Goal: Transaction & Acquisition: Purchase product/service

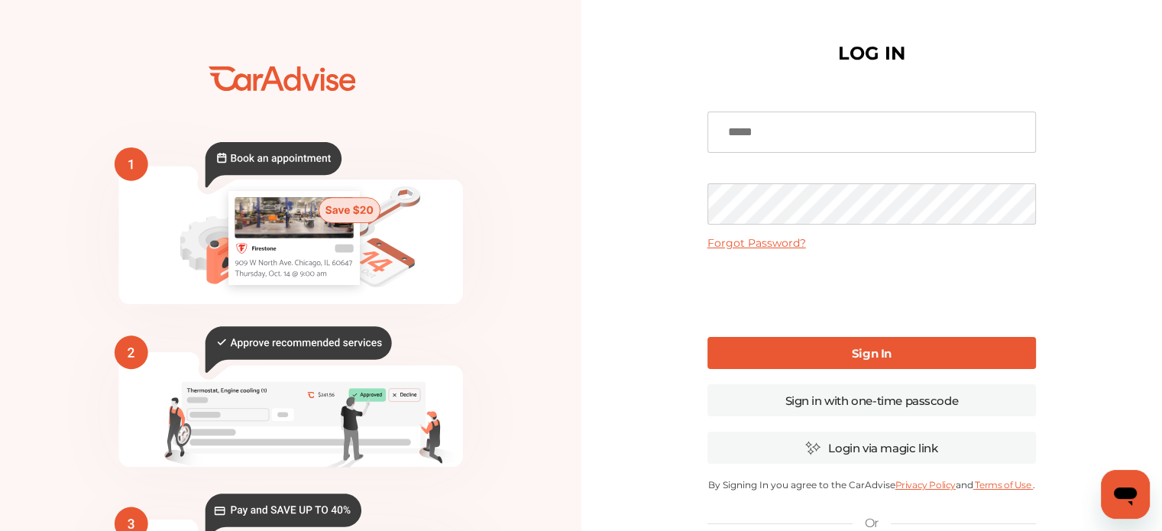
type input "**********"
click at [863, 348] on b "Sign In" at bounding box center [872, 353] width 40 height 15
click at [813, 349] on link "Sign In" at bounding box center [871, 353] width 328 height 32
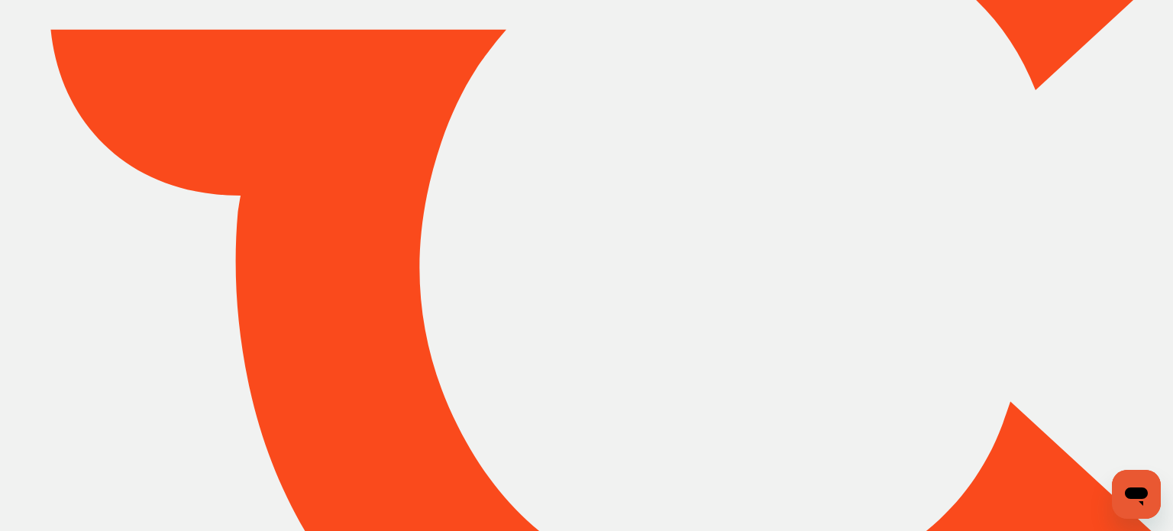
type input "*****"
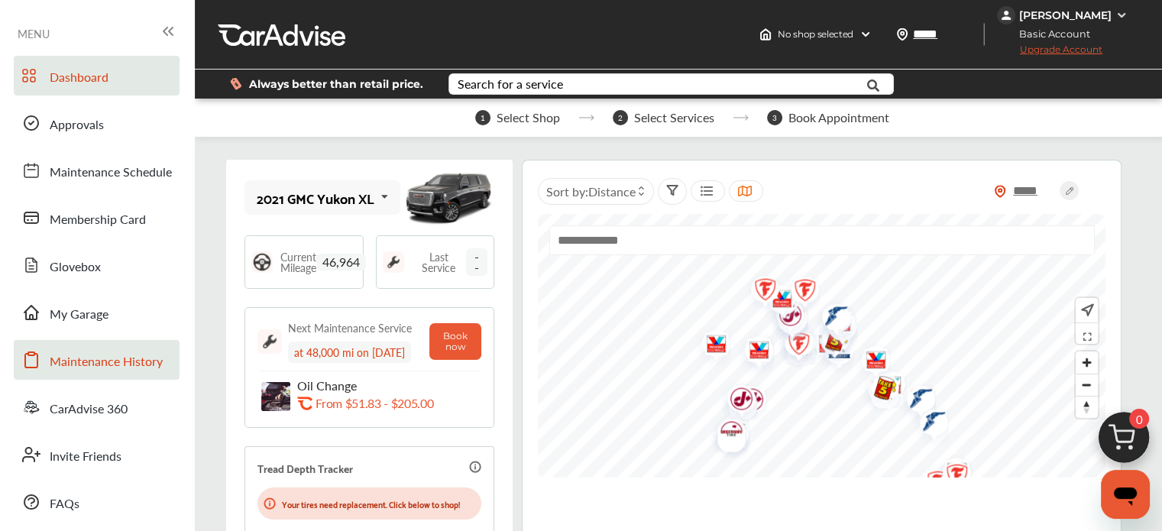
click at [89, 363] on span "Maintenance History" at bounding box center [106, 362] width 113 height 20
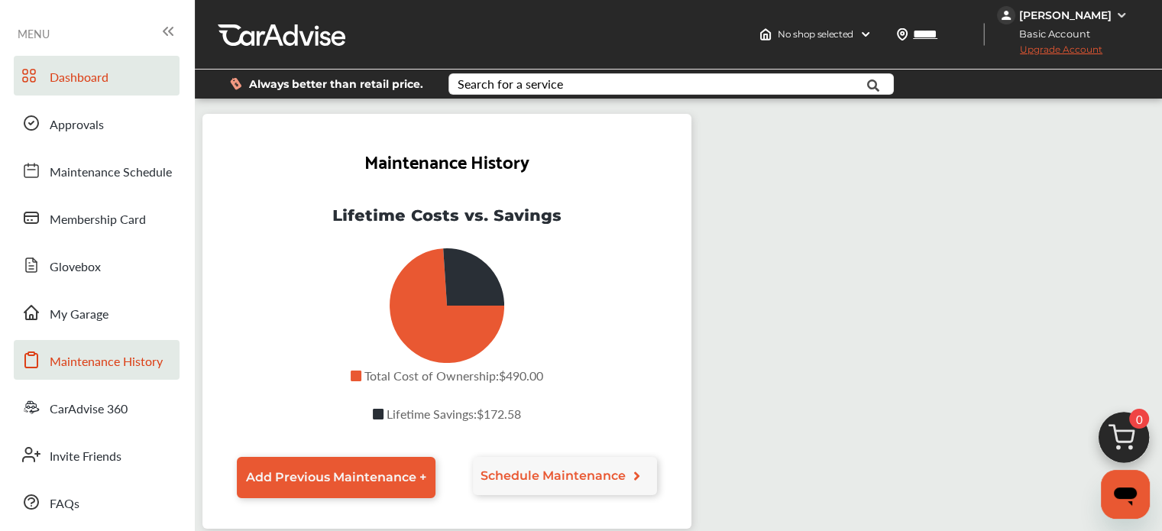
click at [79, 85] on span "Dashboard" at bounding box center [79, 78] width 59 height 20
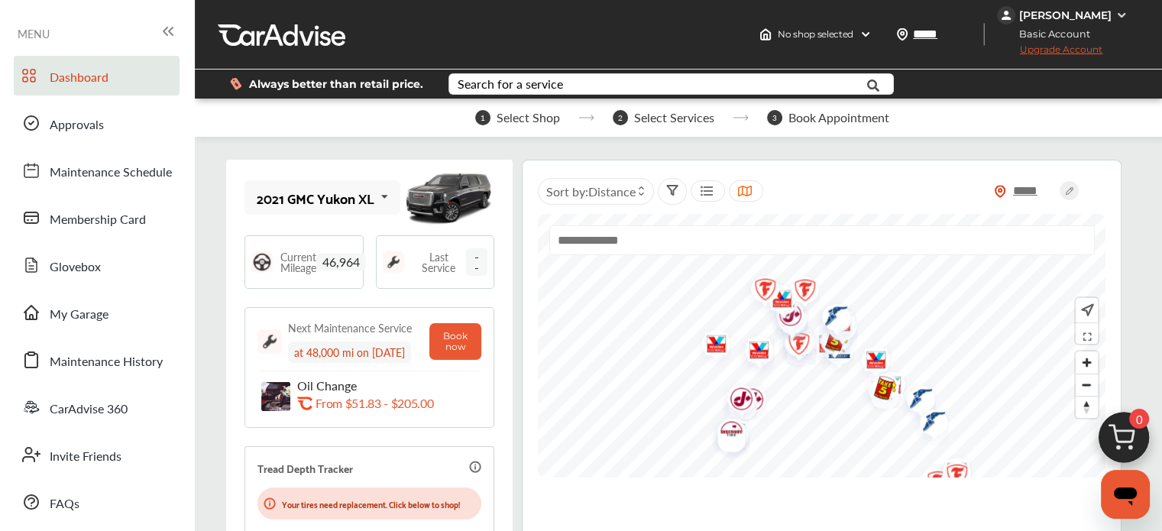
click at [516, 123] on span "Select Shop" at bounding box center [527, 118] width 63 height 14
click at [541, 85] on div "Search for a service" at bounding box center [509, 84] width 105 height 12
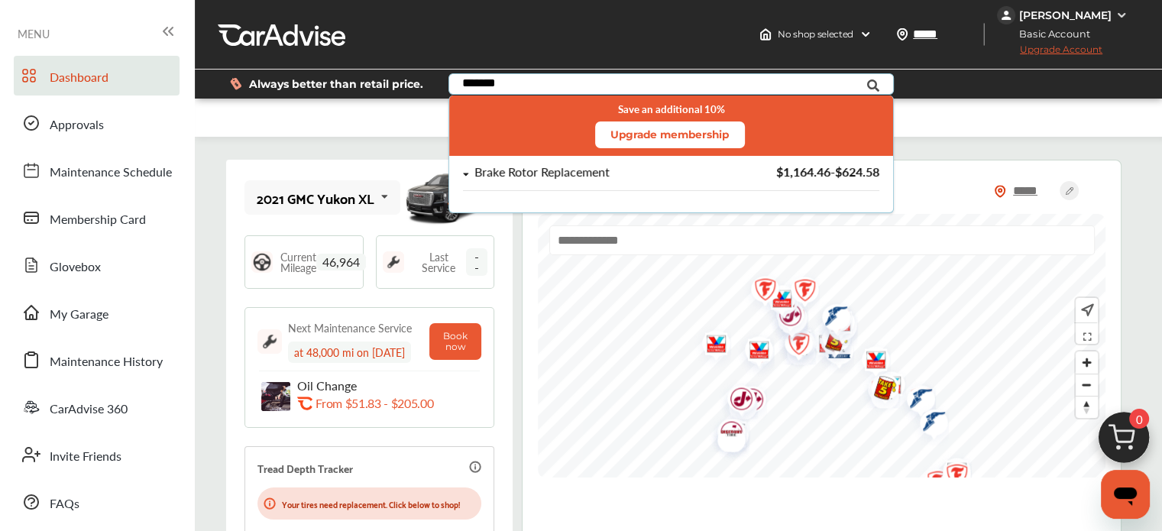
type input "******"
click at [496, 166] on div "Brake Rotor Replacement" at bounding box center [541, 172] width 135 height 13
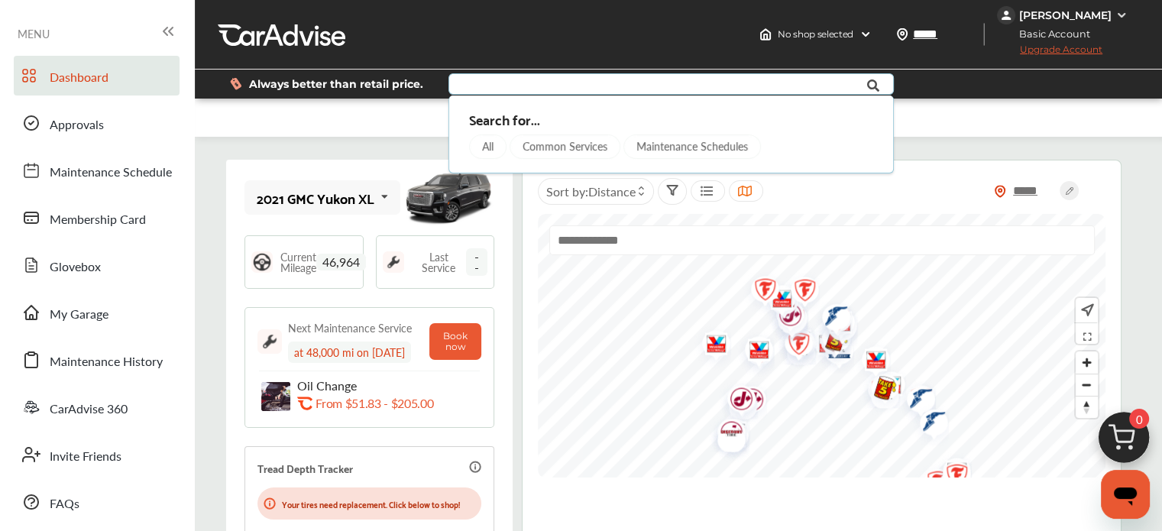
click at [717, 85] on input "text" at bounding box center [657, 86] width 415 height 24
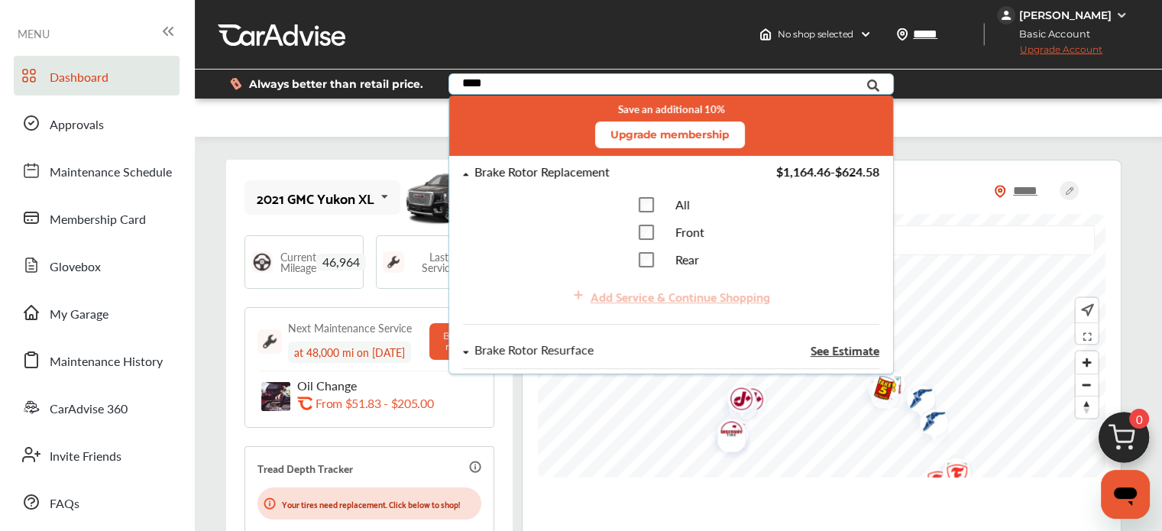
type input "****"
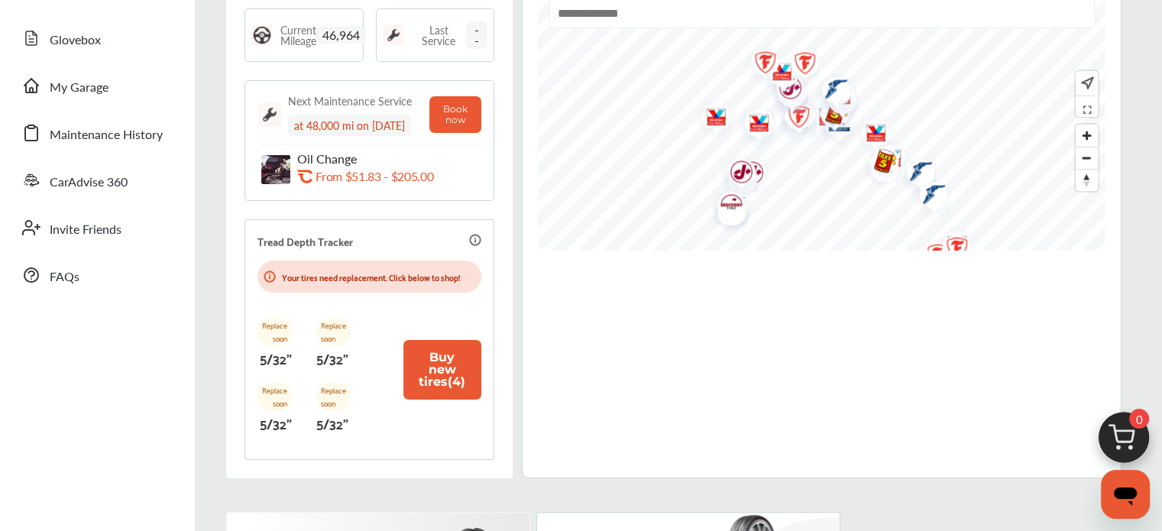
scroll to position [27, 0]
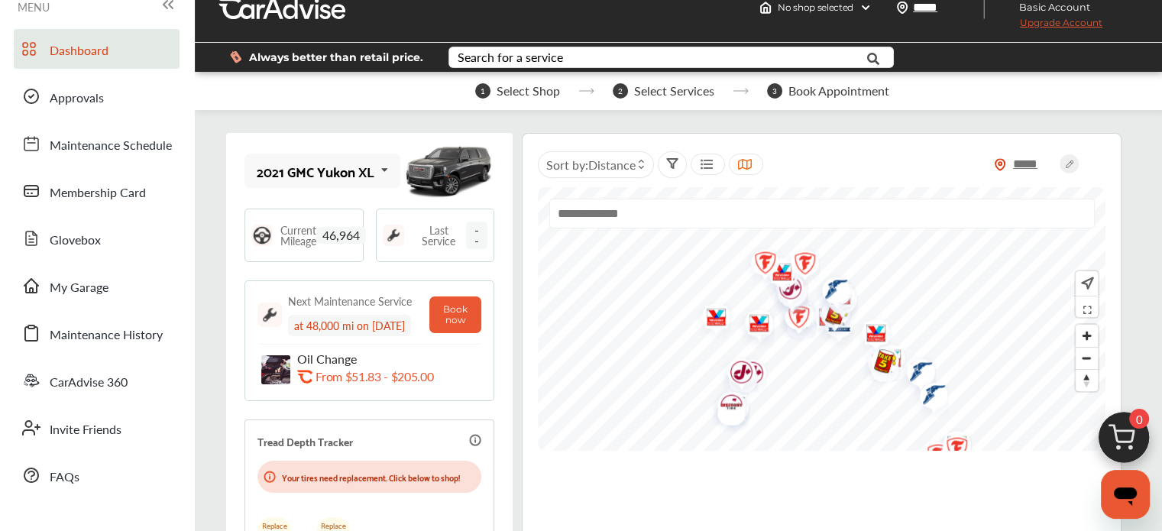
click at [47, 5] on span "MENU" at bounding box center [34, 7] width 32 height 12
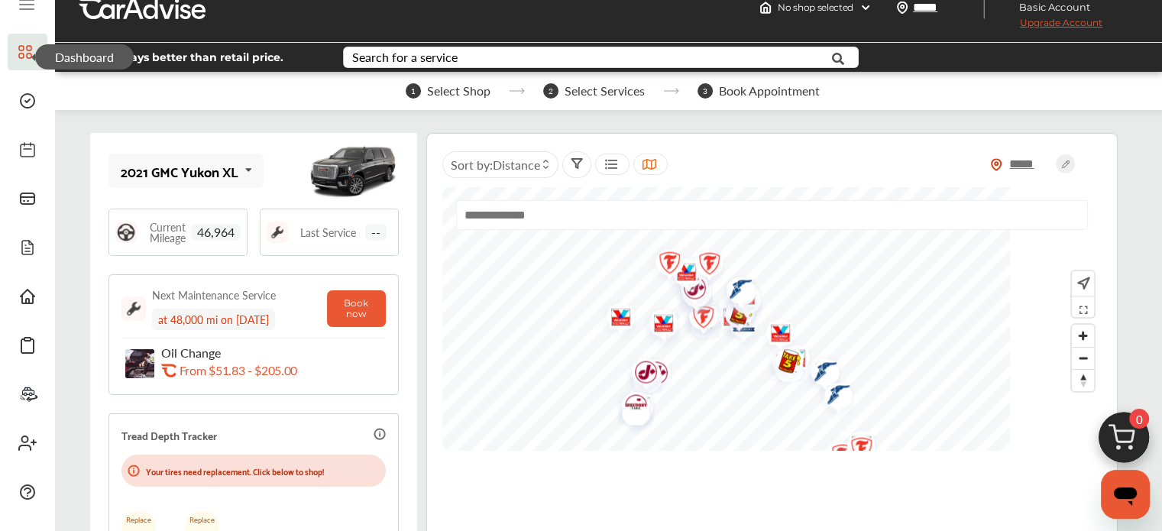
click at [18, 51] on icon at bounding box center [25, 52] width 14 height 18
click at [52, 57] on span "Dashboard" at bounding box center [84, 56] width 99 height 25
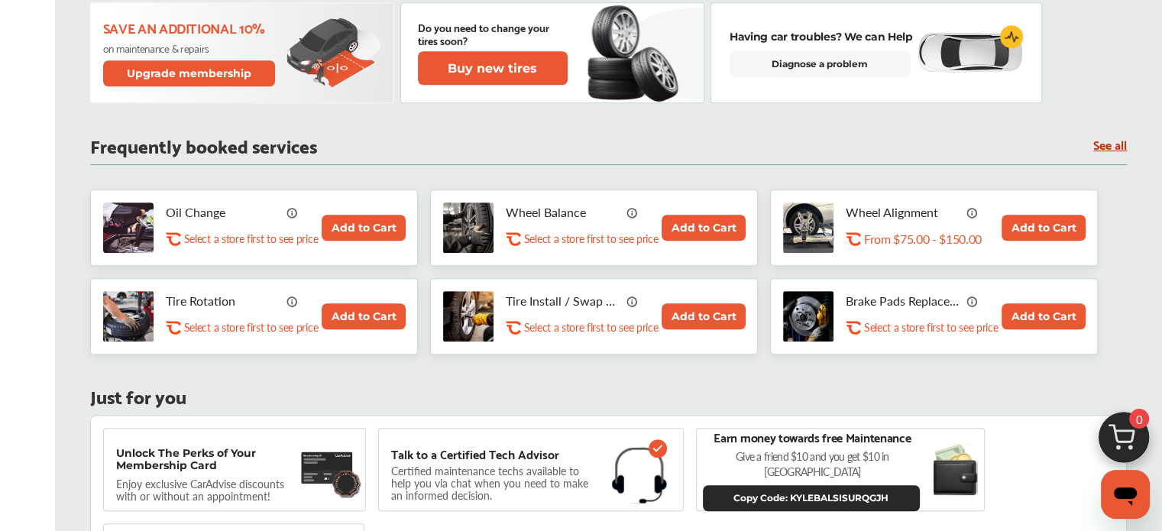
scroll to position [725, 0]
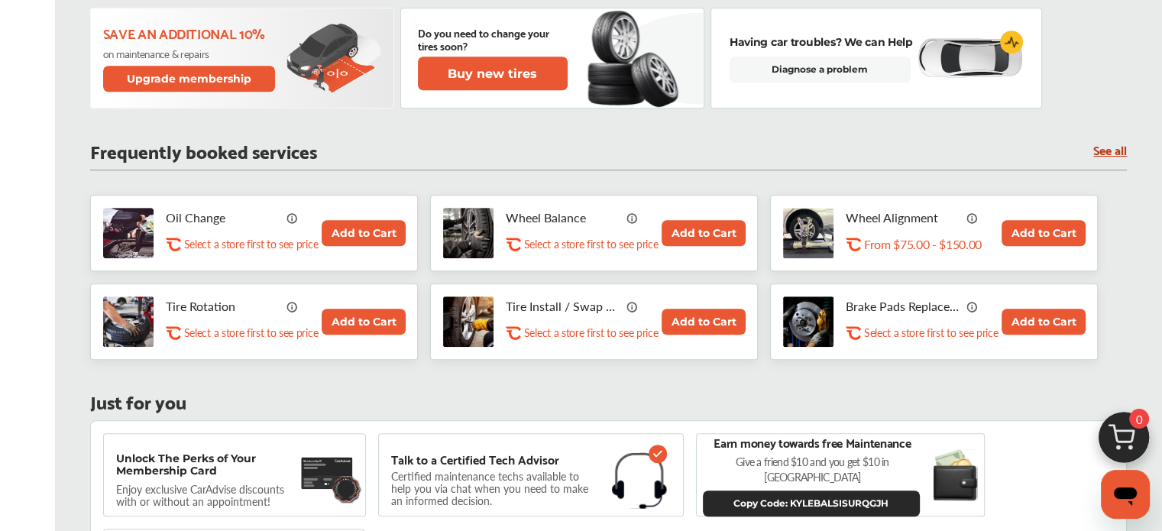
click at [1042, 317] on button "Add to Cart" at bounding box center [1043, 322] width 84 height 26
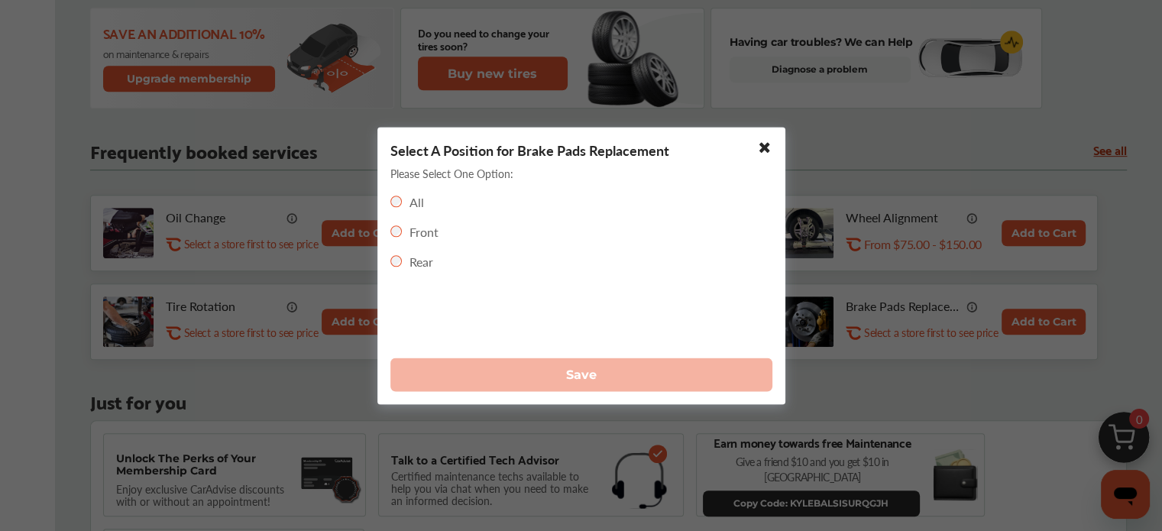
click at [415, 234] on label "Front" at bounding box center [423, 231] width 29 height 18
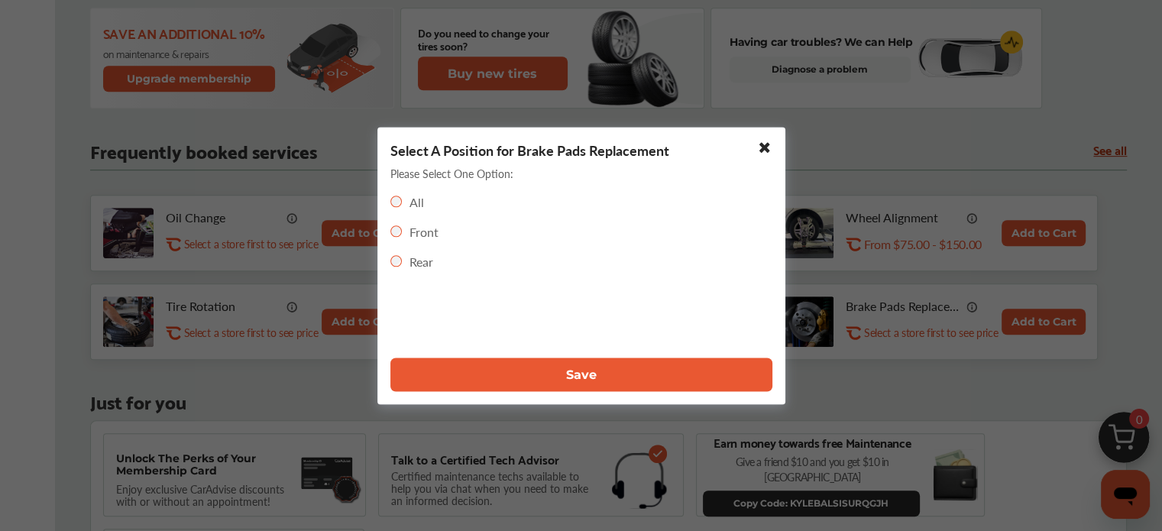
click at [498, 377] on button "Save" at bounding box center [581, 374] width 382 height 34
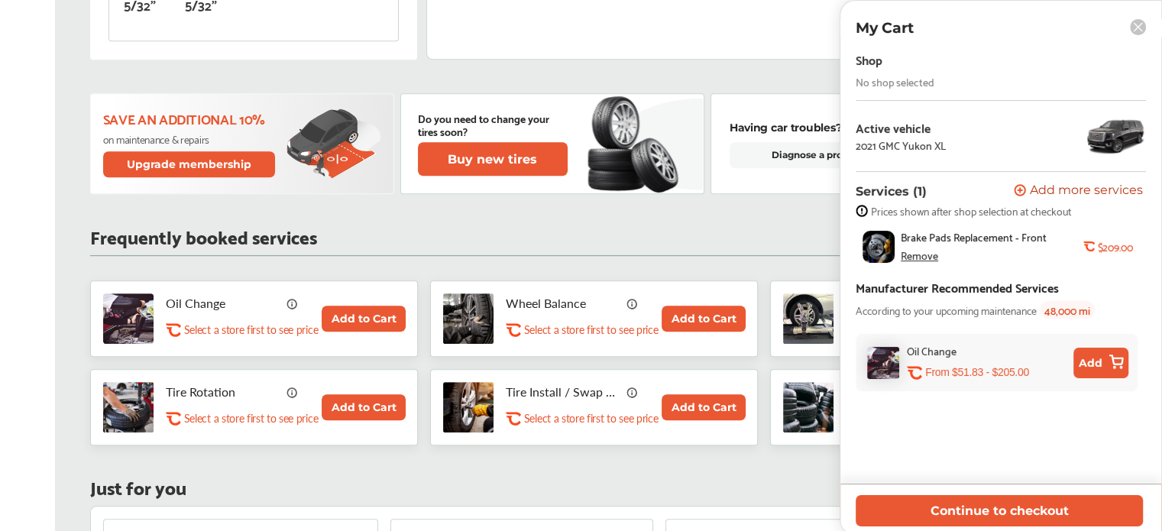
click at [1062, 190] on span "Add more services" at bounding box center [1086, 191] width 113 height 15
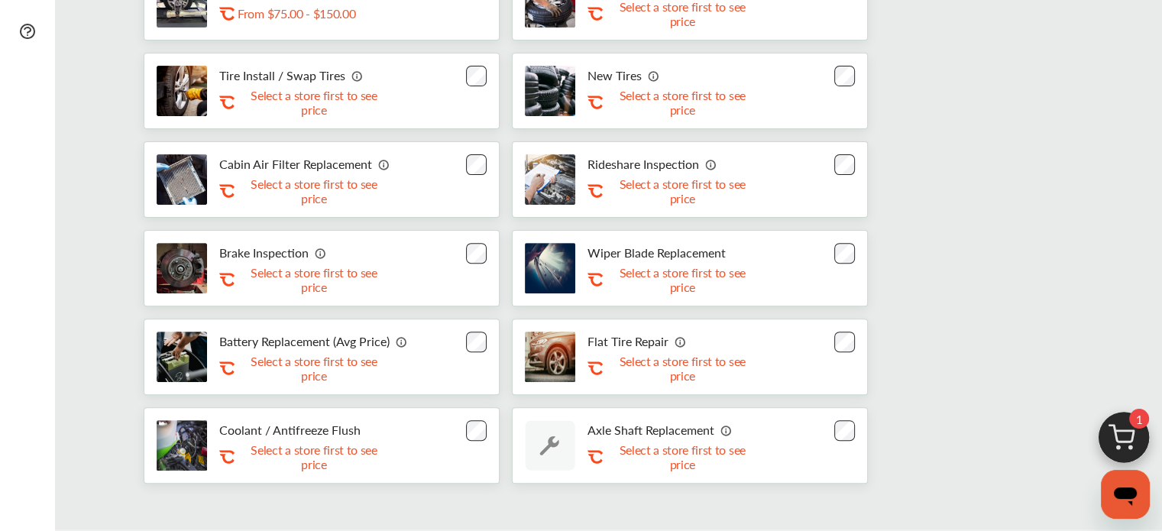
scroll to position [484, 0]
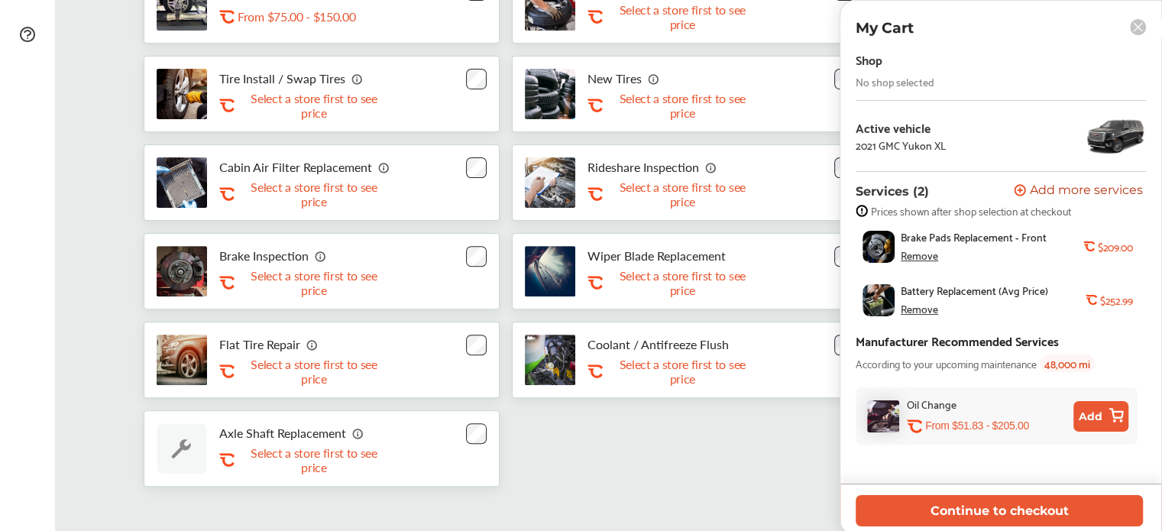
click at [1081, 189] on span "Add more services" at bounding box center [1086, 191] width 113 height 15
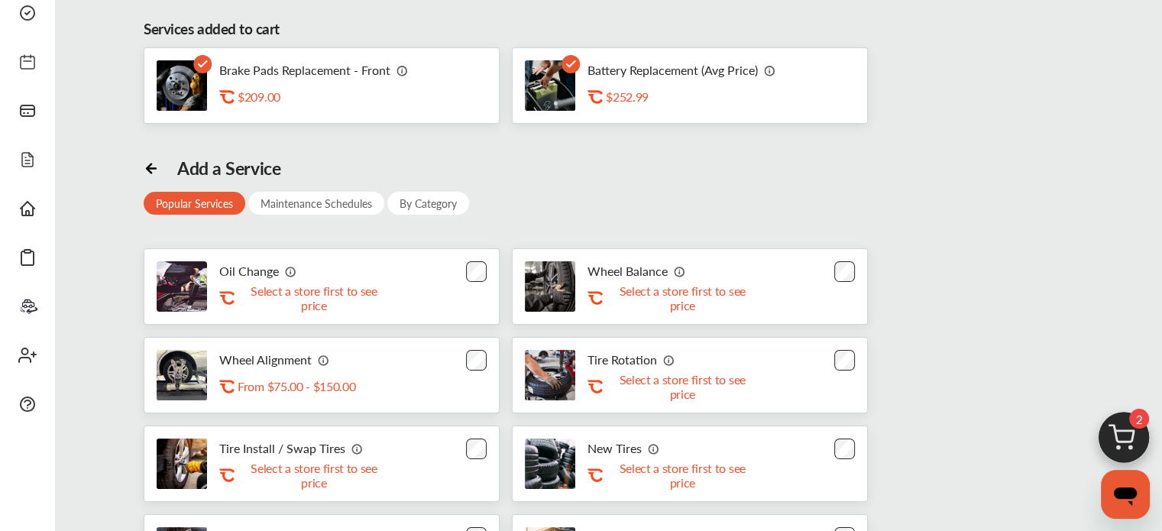
scroll to position [0, 0]
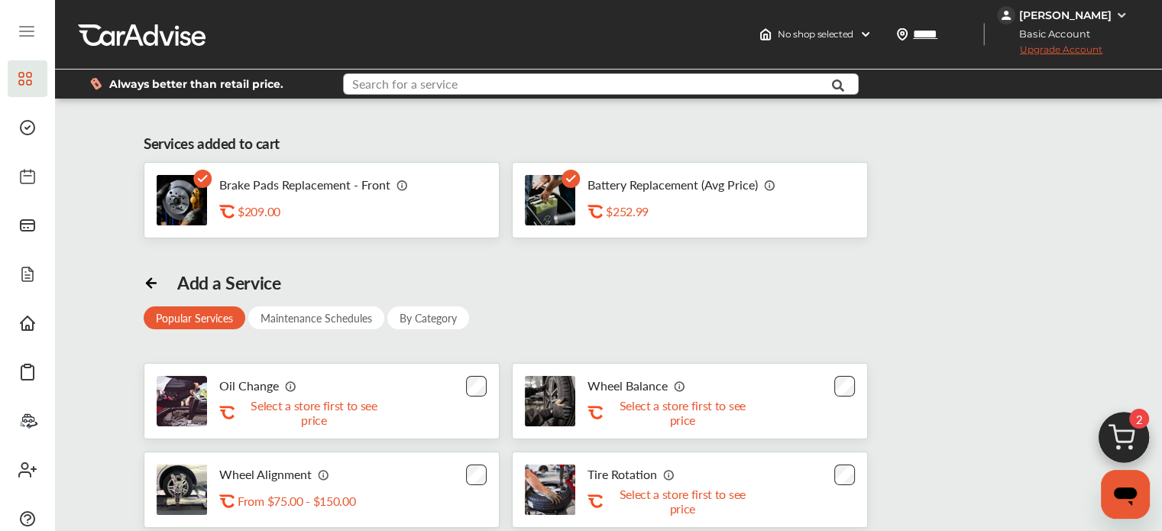
click at [553, 86] on input "text" at bounding box center [581, 86] width 474 height 24
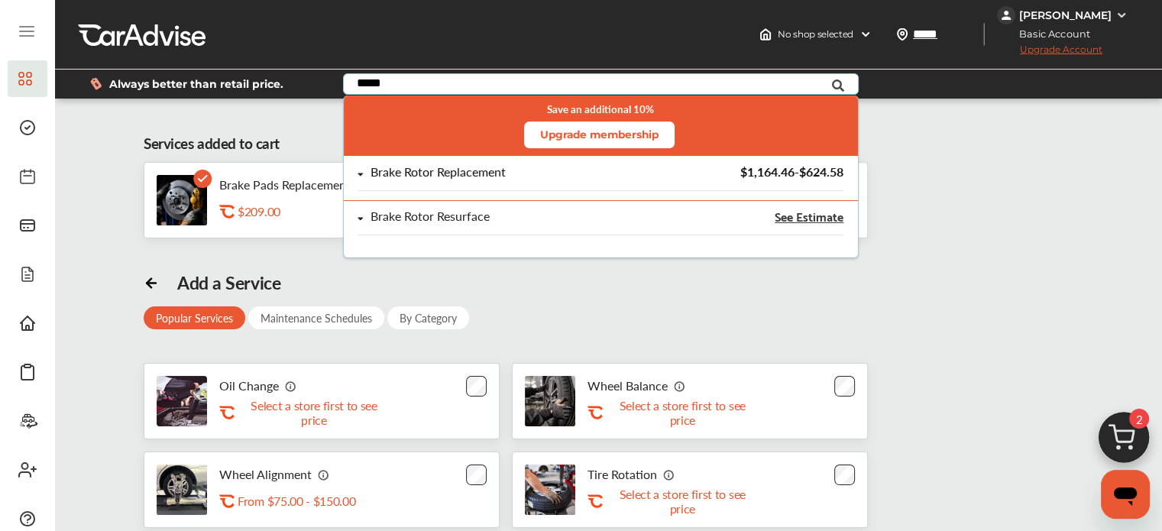
type input "*****"
click at [477, 170] on div "Brake Rotor Replacement" at bounding box center [437, 172] width 135 height 13
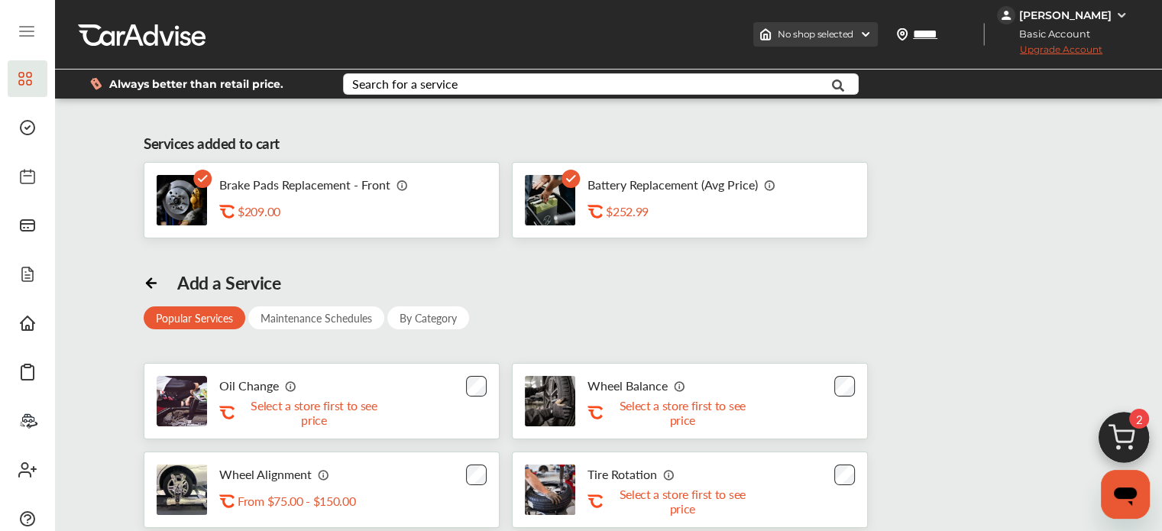
click at [878, 30] on div "No shop selected" at bounding box center [815, 34] width 124 height 24
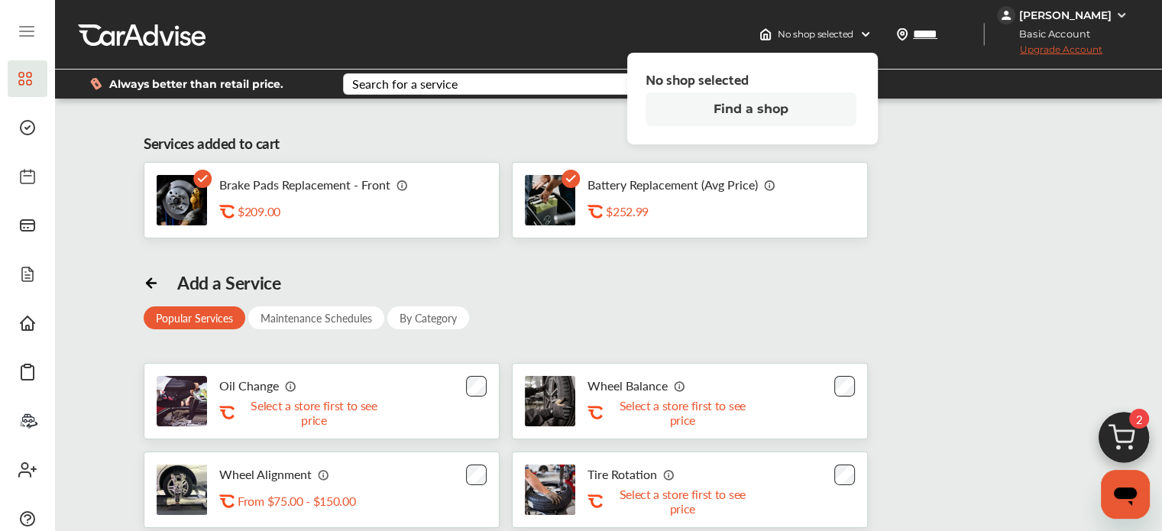
click at [761, 122] on button "Find a shop" at bounding box center [750, 109] width 211 height 34
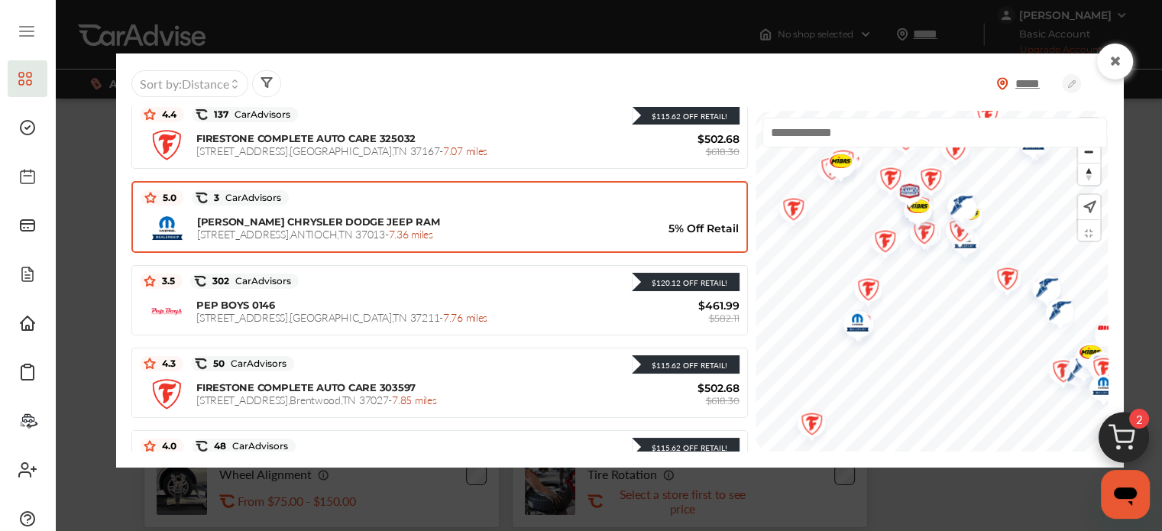
scroll to position [28, 0]
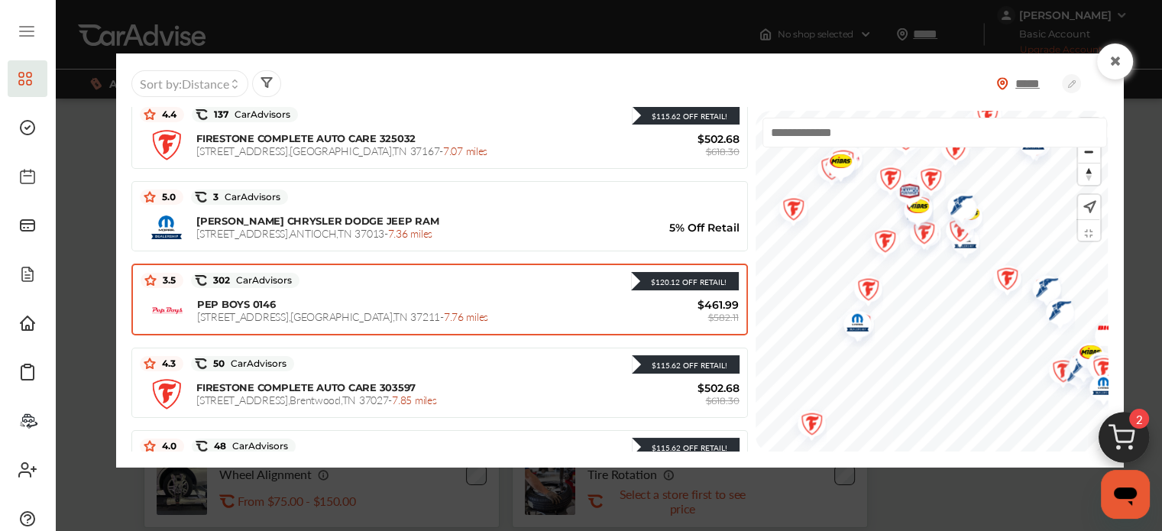
click at [643, 280] on div "$120.12 Off Retail!" at bounding box center [684, 281] width 83 height 11
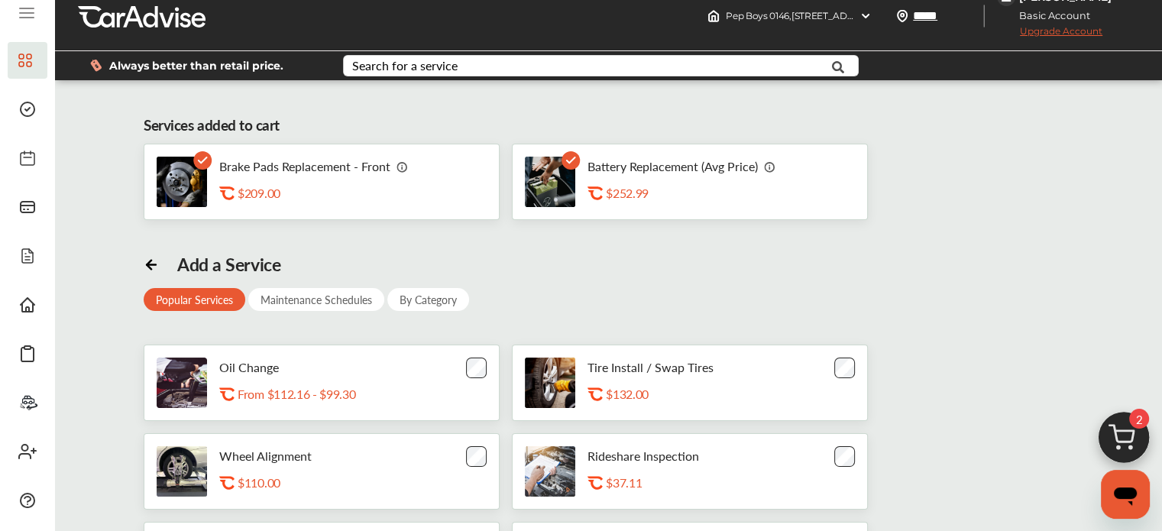
scroll to position [0, 0]
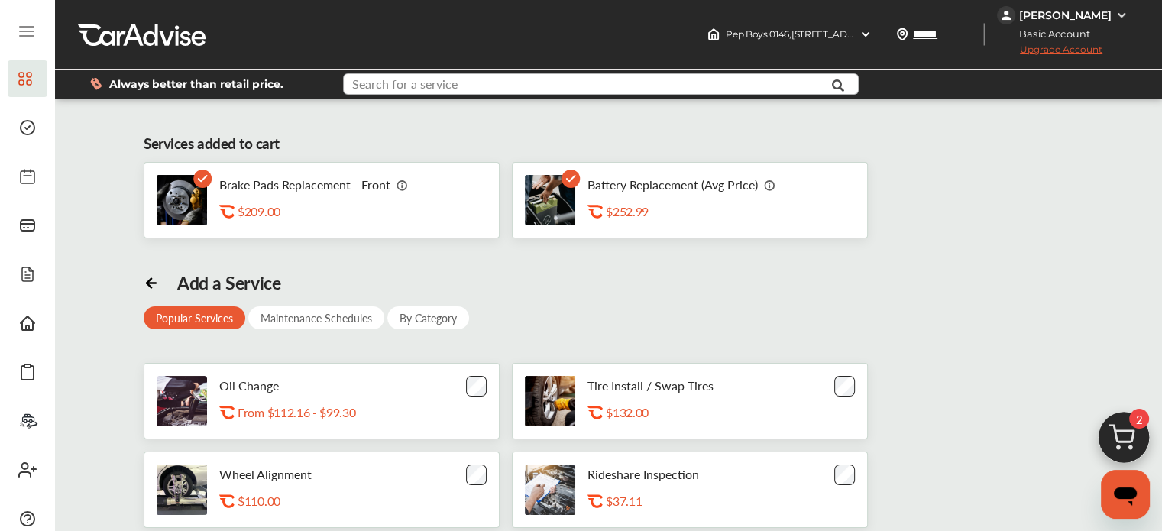
click at [464, 84] on input "text" at bounding box center [581, 86] width 474 height 24
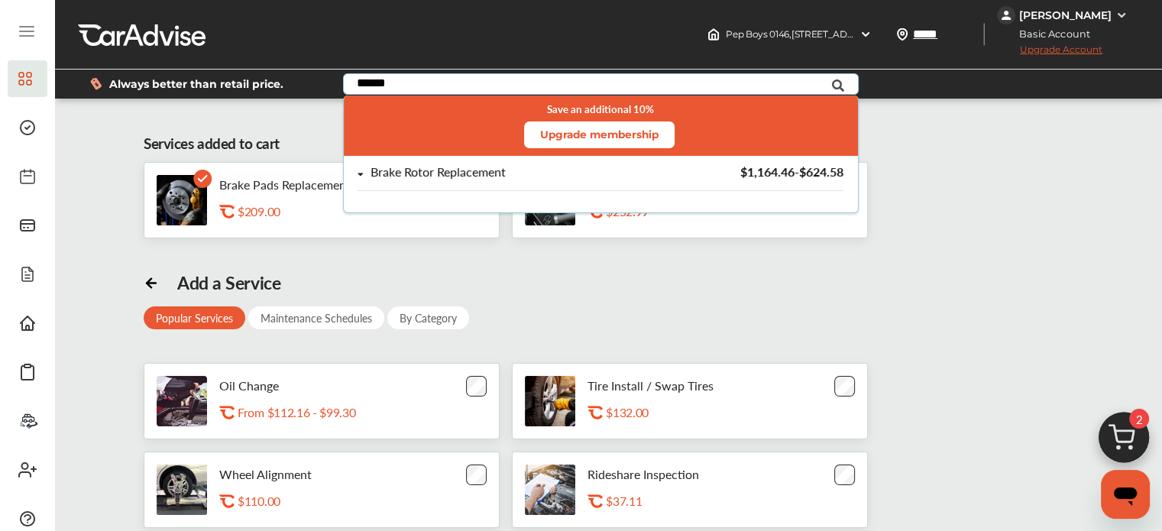
type input "******"
click at [433, 173] on div "Brake Rotor Replacement" at bounding box center [437, 172] width 135 height 13
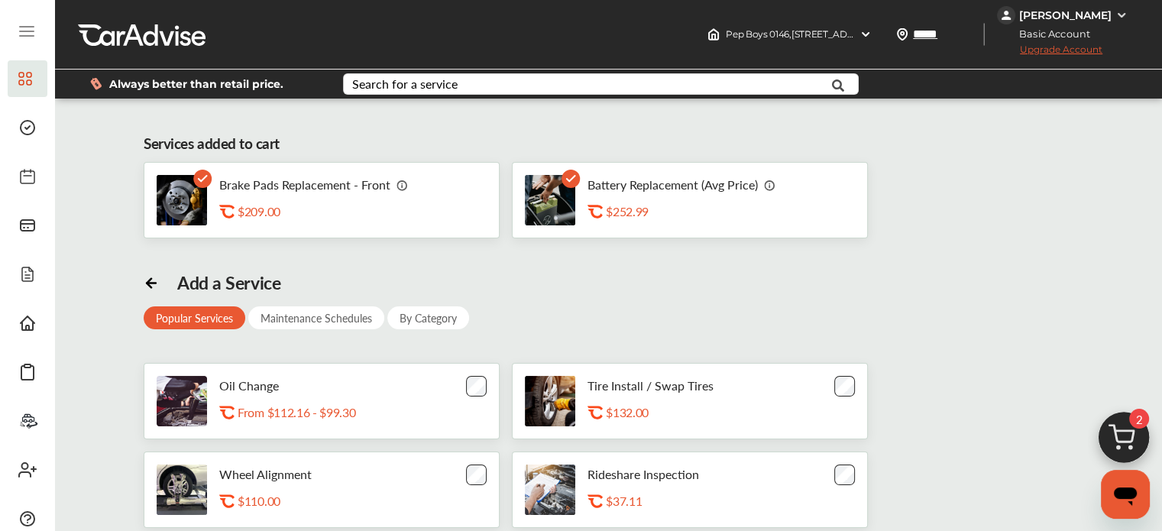
click at [989, 235] on div "Brake Pads Replacement - Front .st0{fill:#FA4A1C;} $209.00 Battery Replacement …" at bounding box center [608, 200] width 929 height 76
click at [25, 30] on icon at bounding box center [27, 31] width 18 height 18
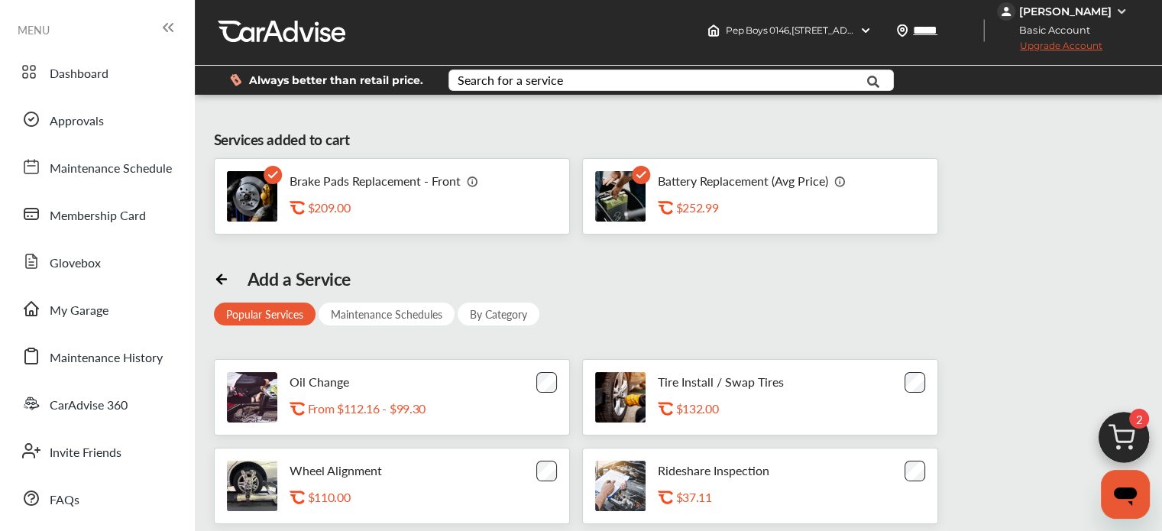
scroll to position [6, 0]
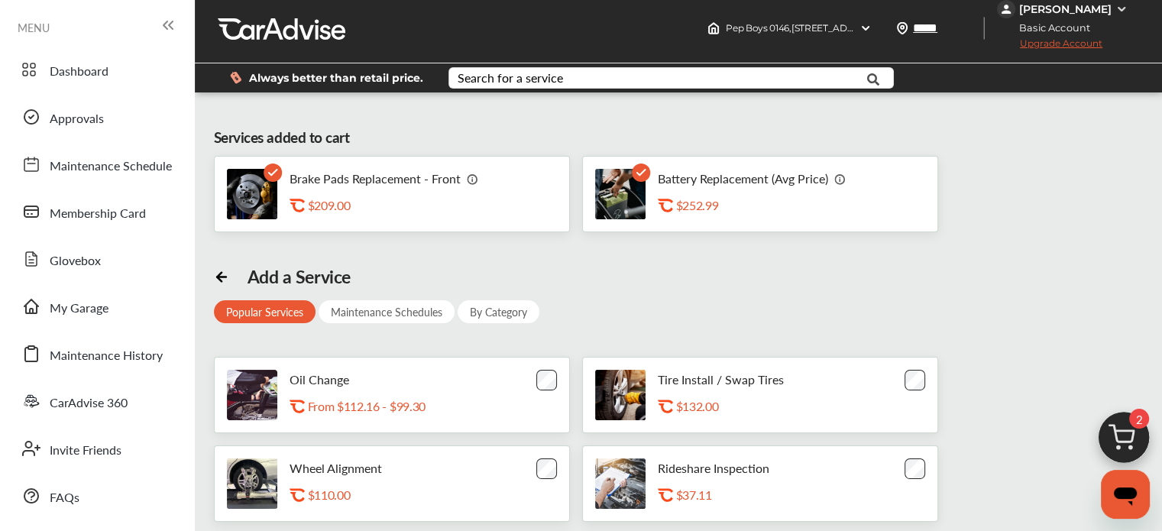
click at [495, 308] on div "By Category" at bounding box center [498, 311] width 82 height 23
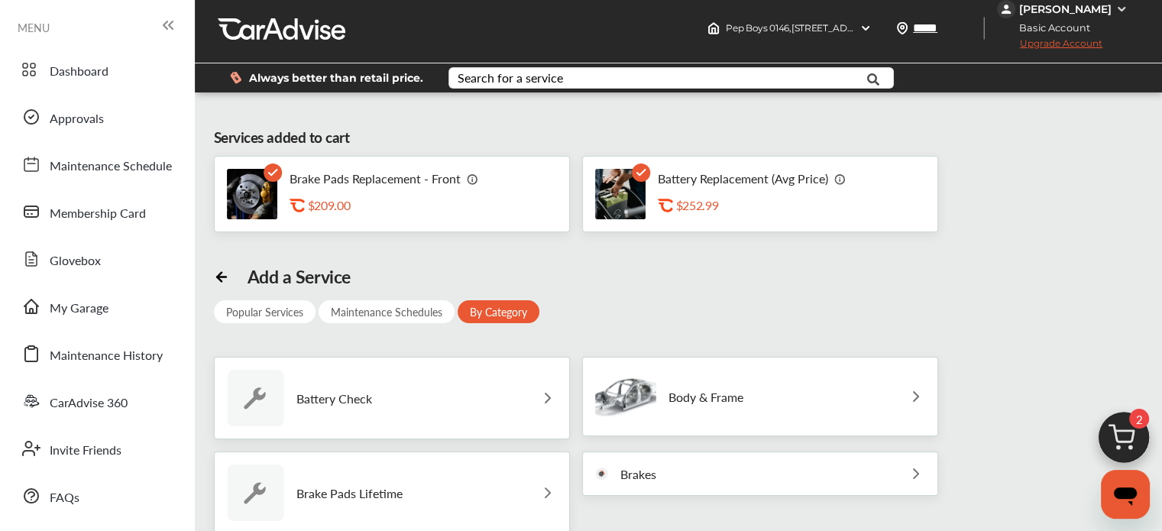
click at [620, 474] on p "Brakes" at bounding box center [638, 474] width 36 height 15
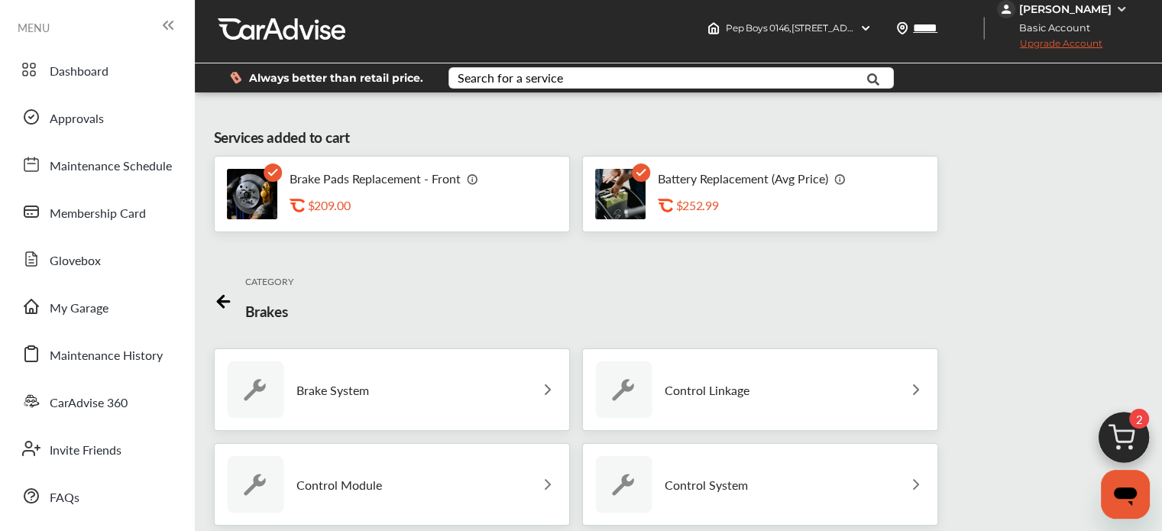
click at [538, 385] on img at bounding box center [547, 389] width 18 height 18
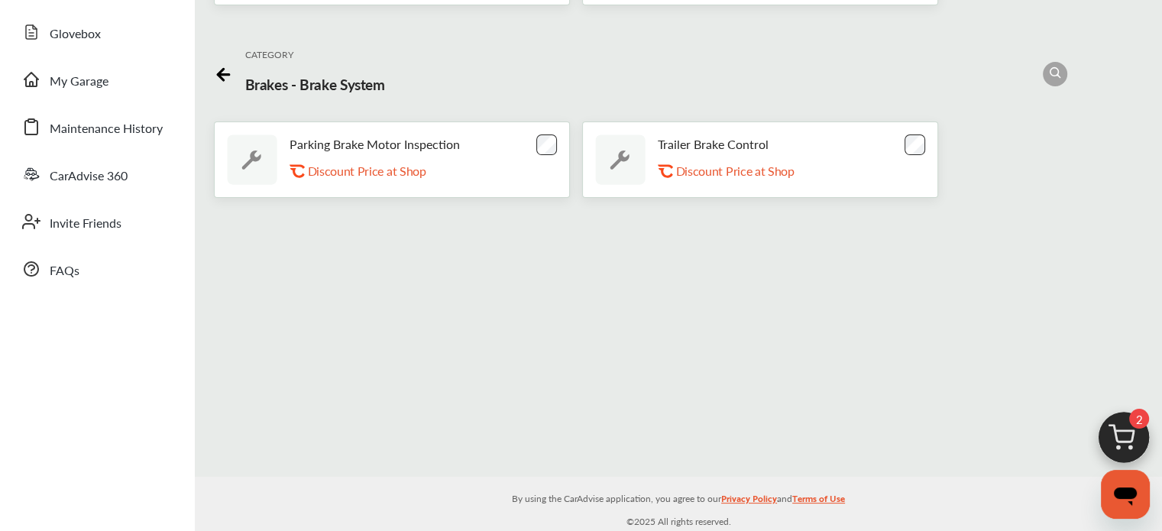
scroll to position [0, 0]
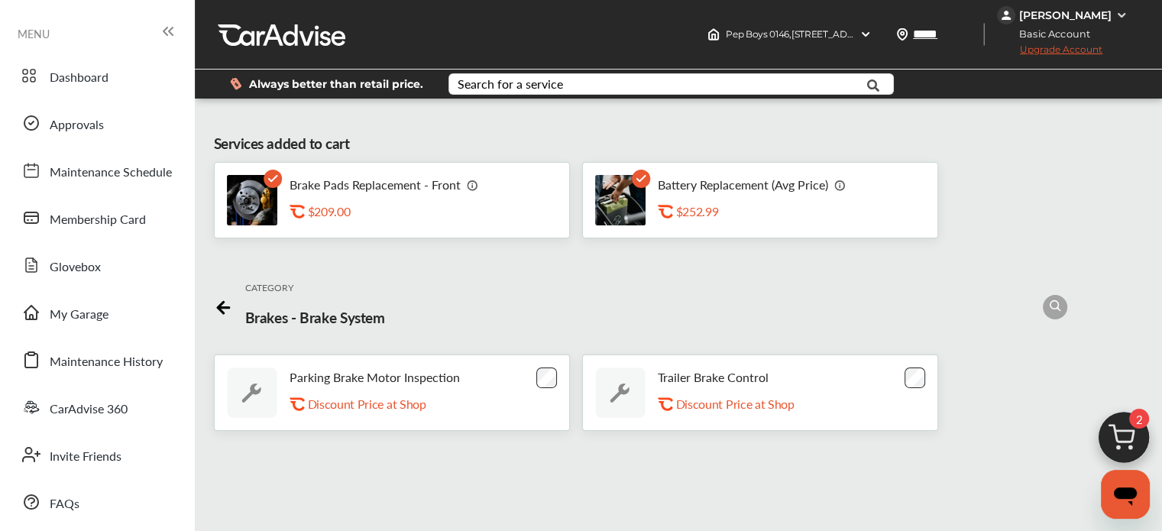
click at [837, 186] on img at bounding box center [840, 185] width 12 height 12
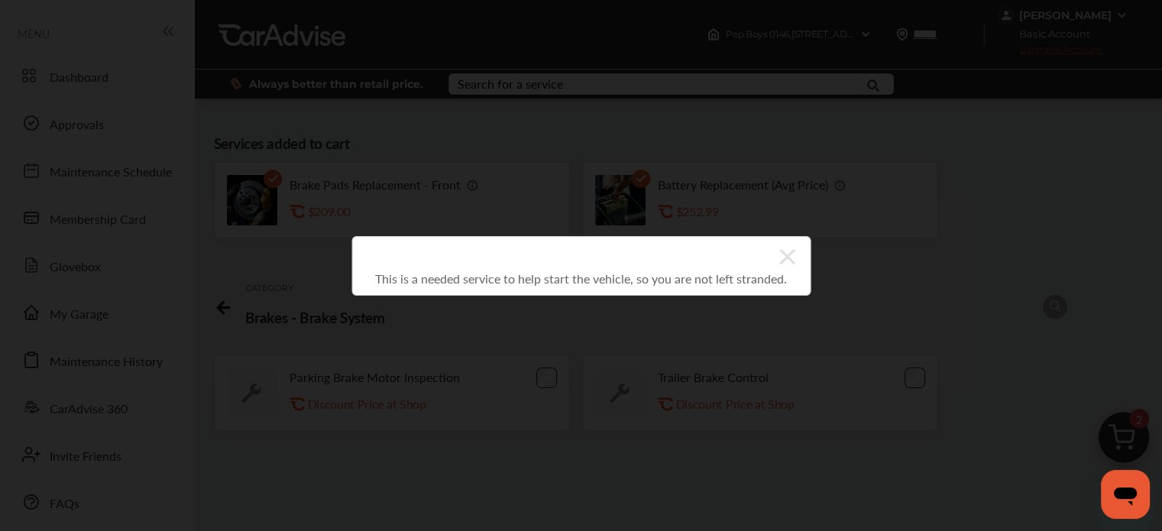
click at [784, 251] on icon at bounding box center [786, 256] width 15 height 24
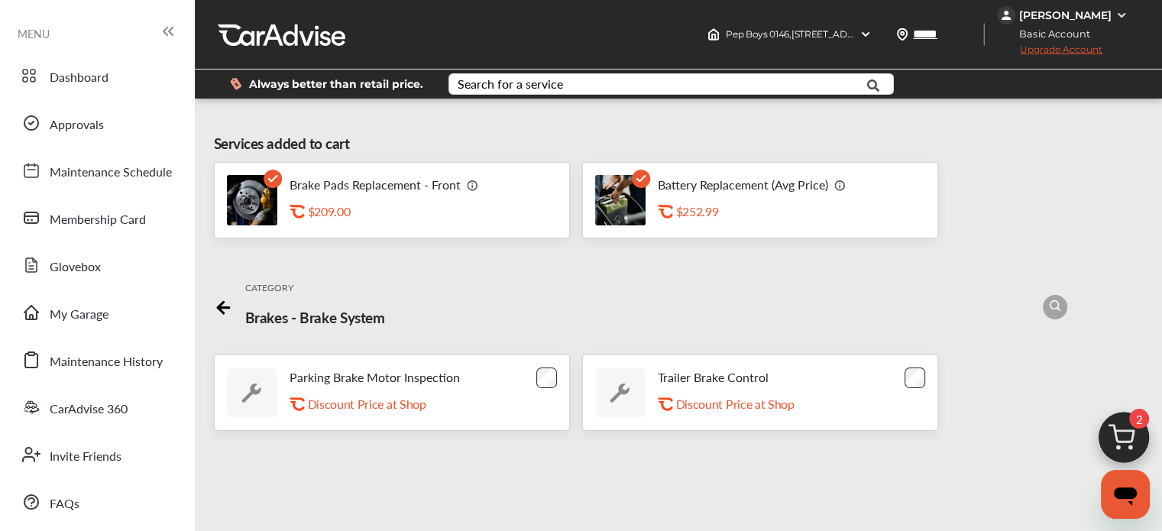
click at [467, 188] on img at bounding box center [473, 185] width 12 height 12
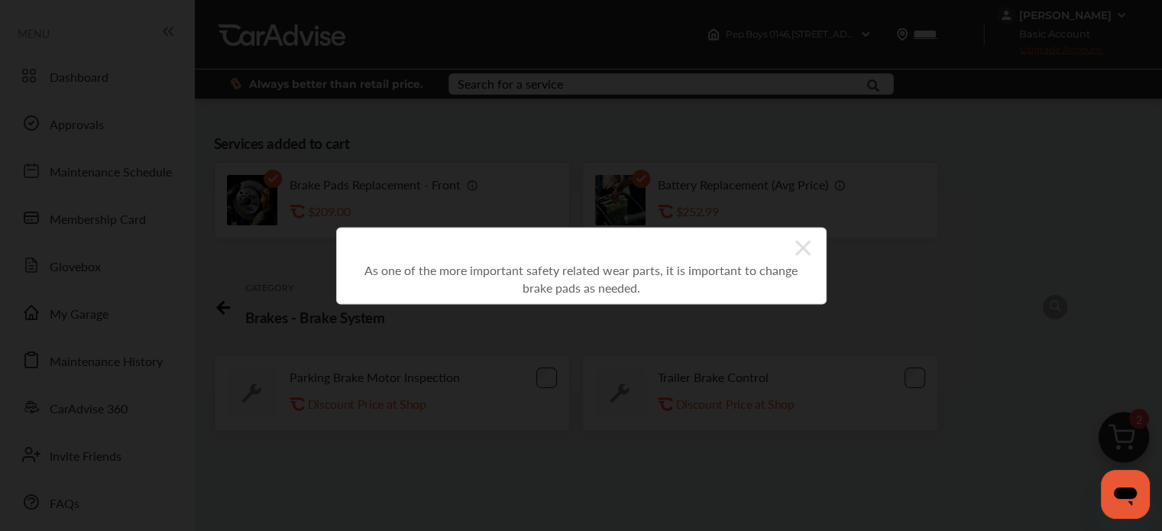
click at [800, 247] on icon at bounding box center [802, 247] width 15 height 15
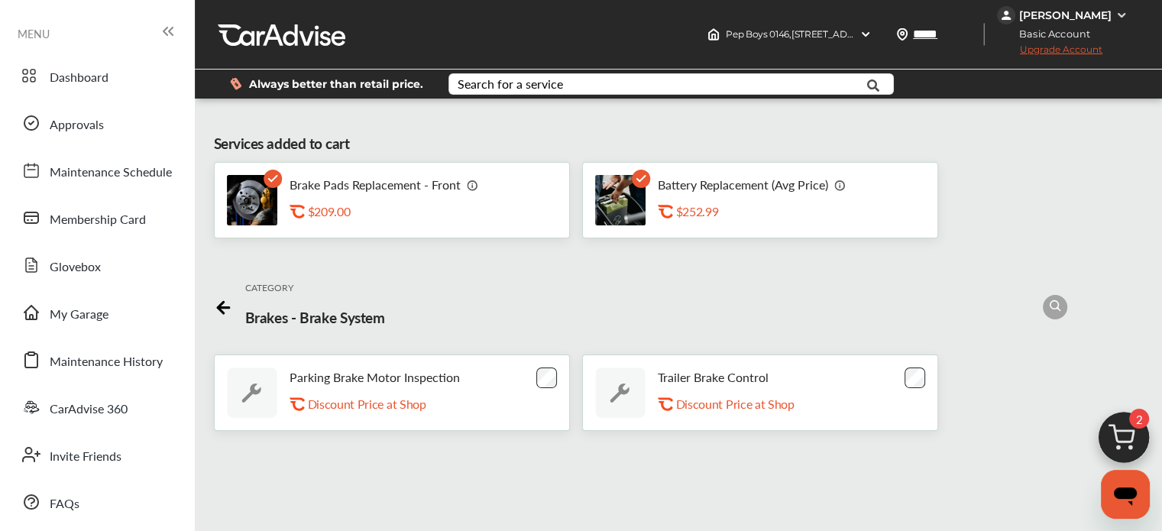
click at [332, 215] on div "$209.00" at bounding box center [384, 211] width 153 height 15
click at [247, 215] on img at bounding box center [252, 200] width 50 height 50
click at [218, 308] on icon at bounding box center [223, 308] width 11 height 0
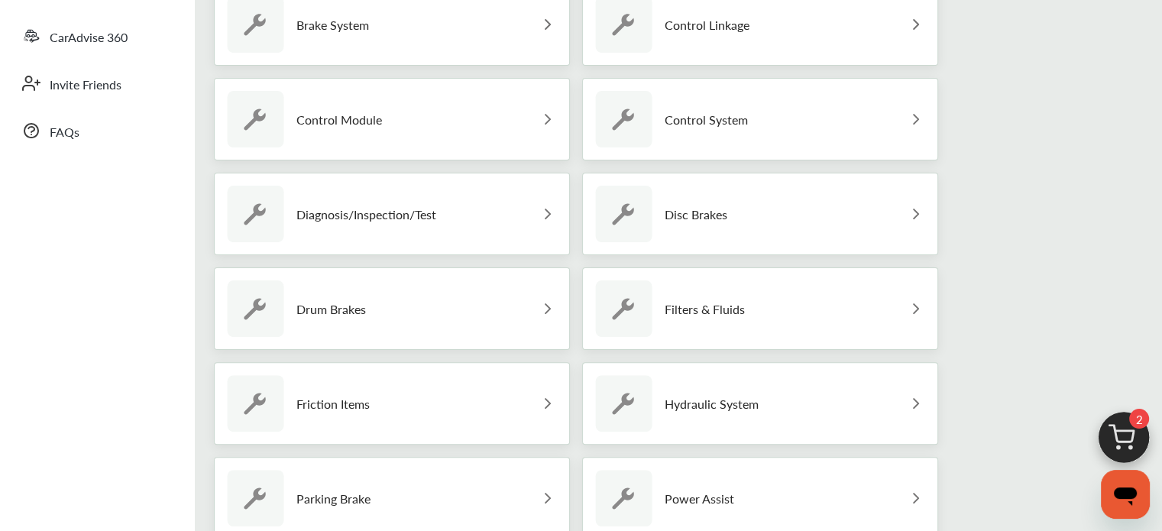
scroll to position [373, 0]
click at [907, 209] on img at bounding box center [916, 212] width 18 height 18
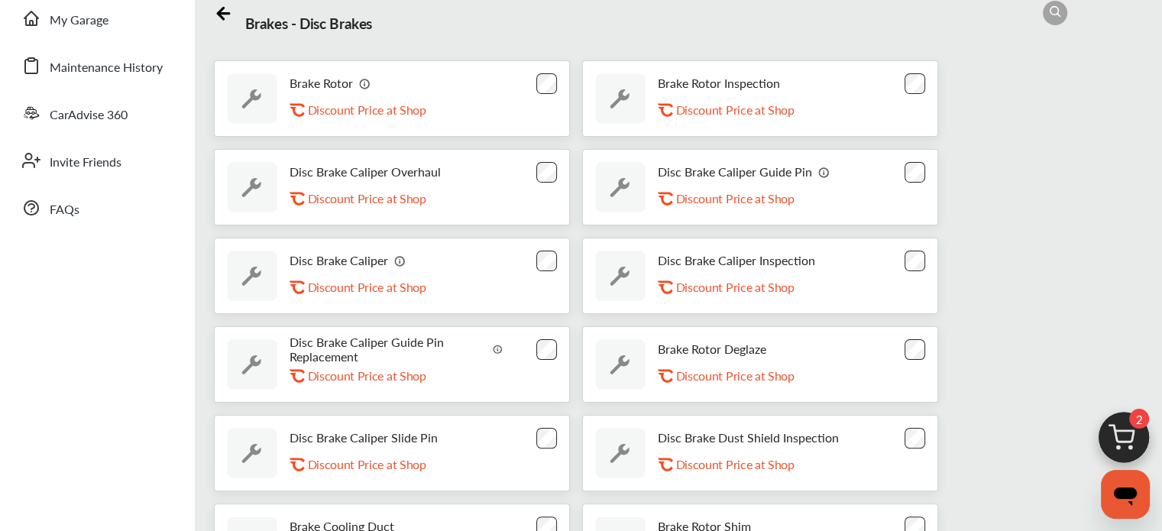
scroll to position [287, 0]
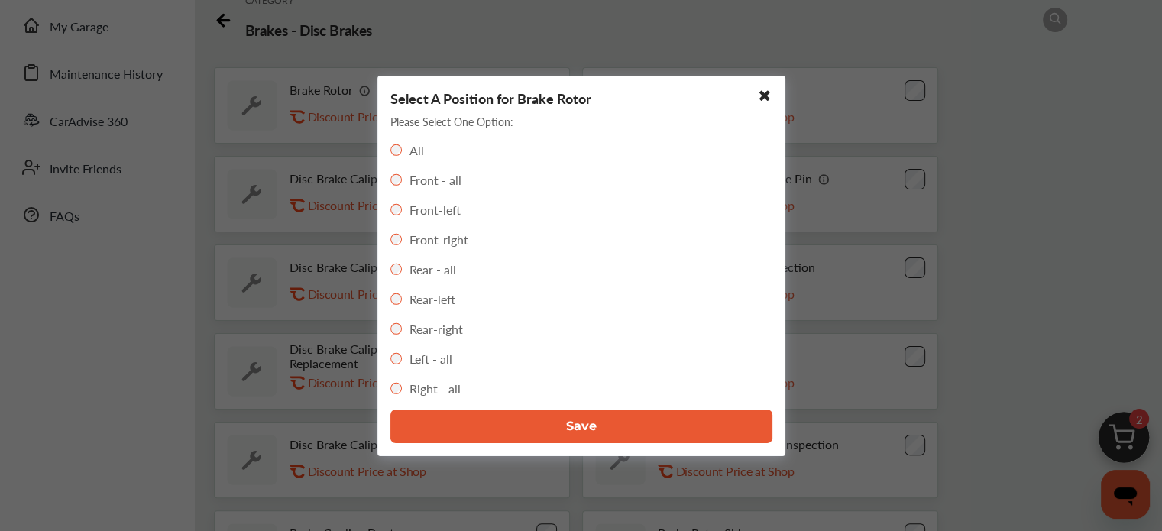
click at [585, 426] on span "Save" at bounding box center [581, 426] width 31 height 15
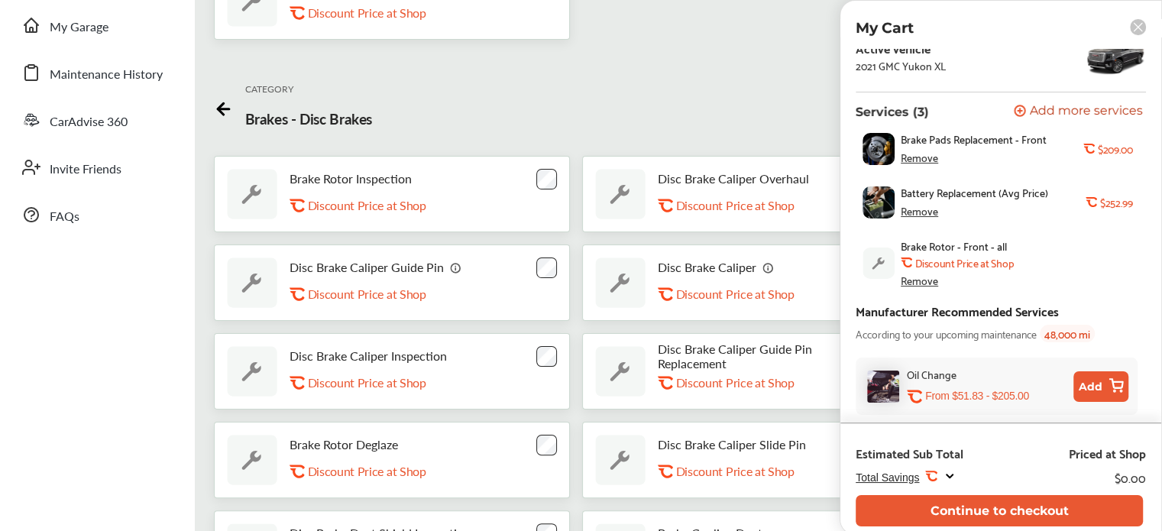
scroll to position [0, 0]
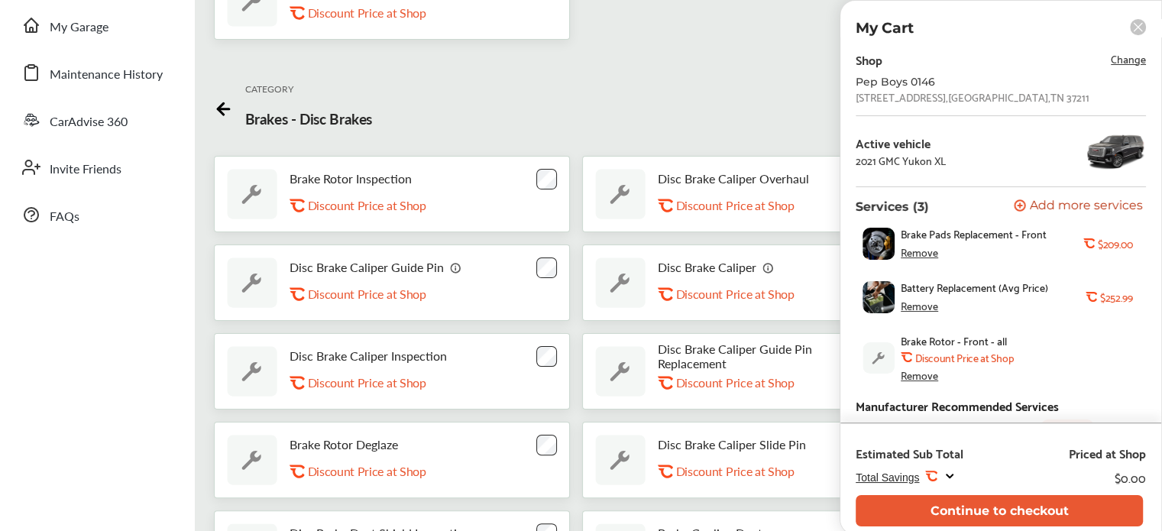
click at [913, 302] on div "Remove" at bounding box center [918, 305] width 37 height 12
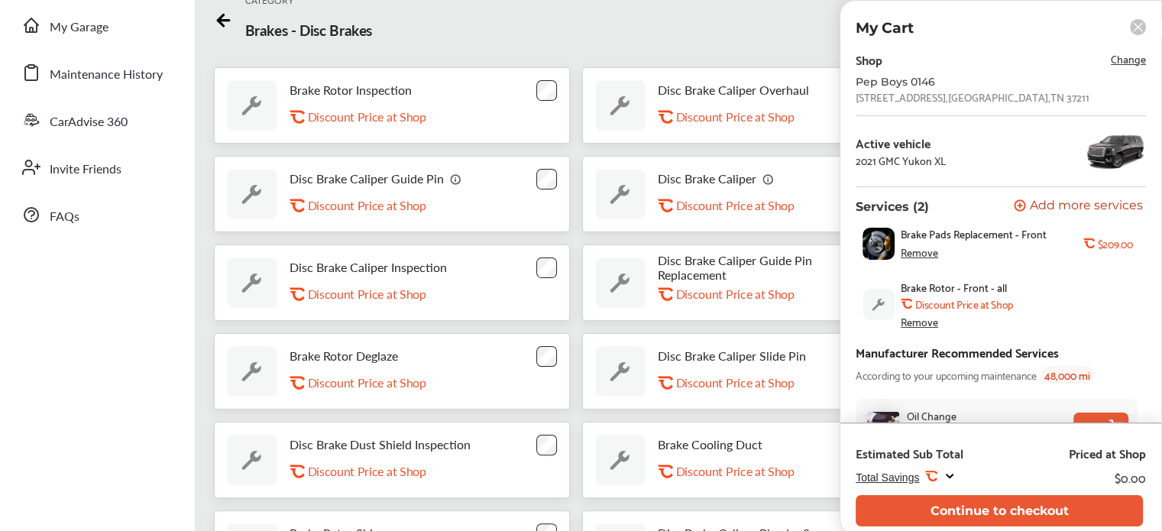
click at [716, 34] on div "CATEGORY Brakes - Disc Brakes" at bounding box center [678, 20] width 929 height 70
